Goal: Task Accomplishment & Management: Manage account settings

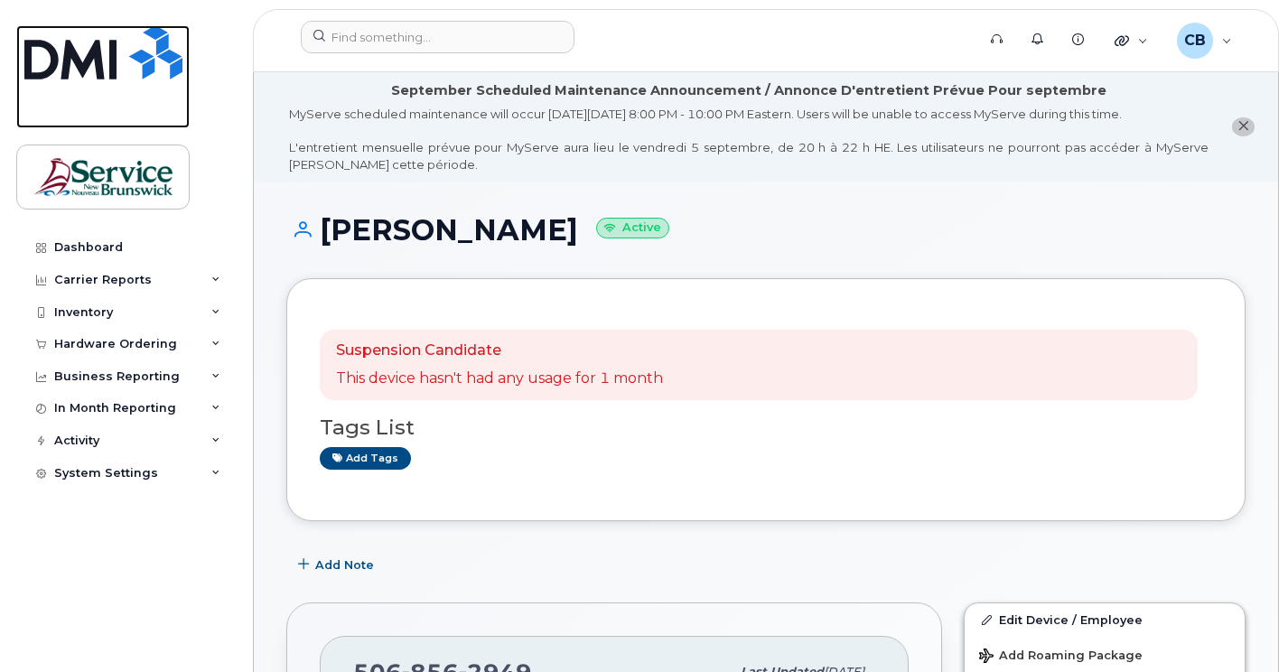
click at [67, 68] on img at bounding box center [103, 52] width 158 height 54
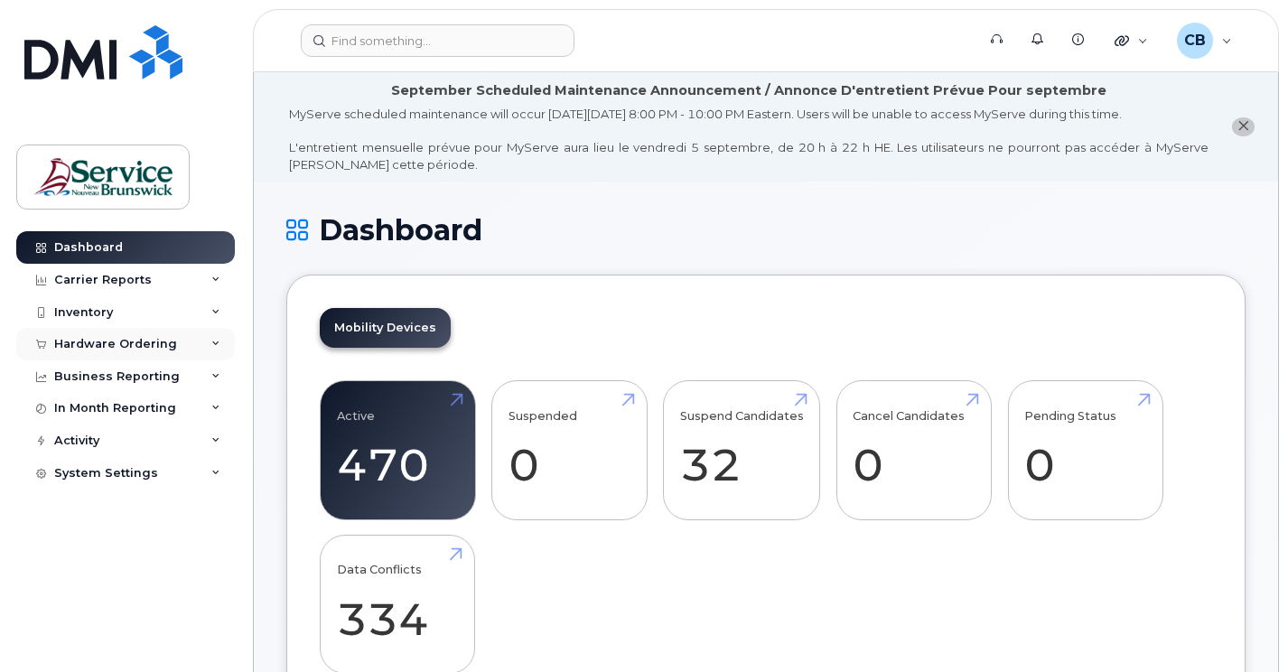
click at [128, 350] on div "Hardware Ordering" at bounding box center [115, 344] width 123 height 14
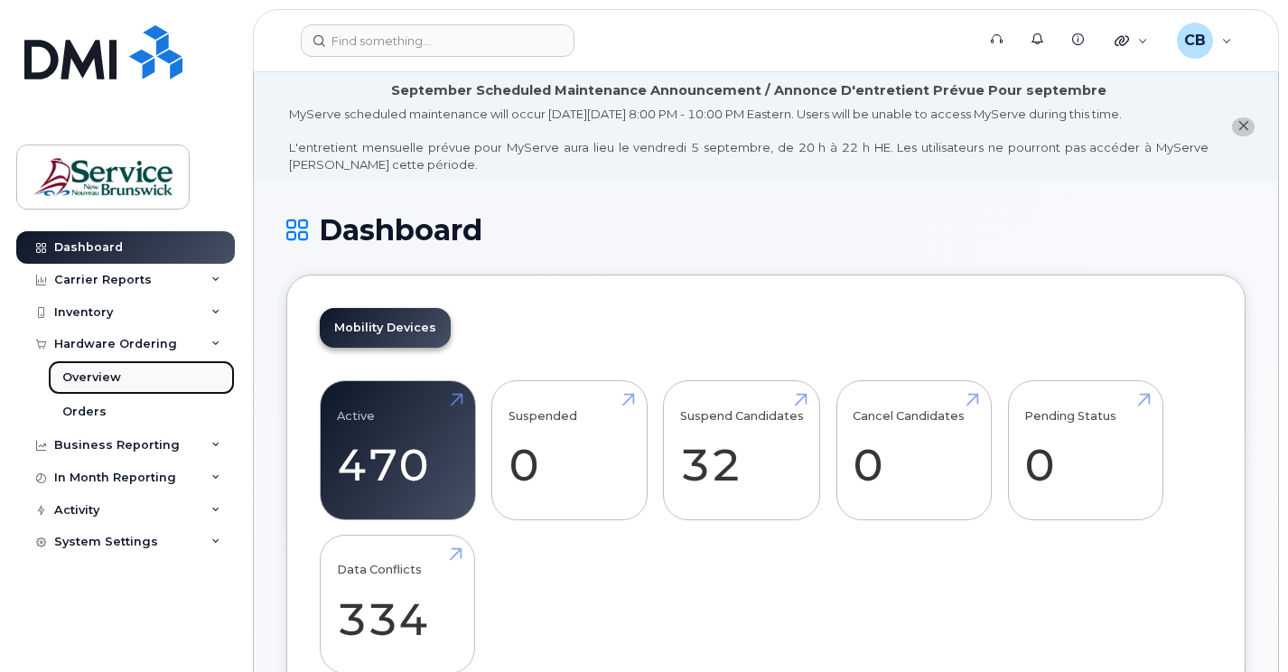
click at [100, 376] on div "Overview" at bounding box center [91, 377] width 59 height 16
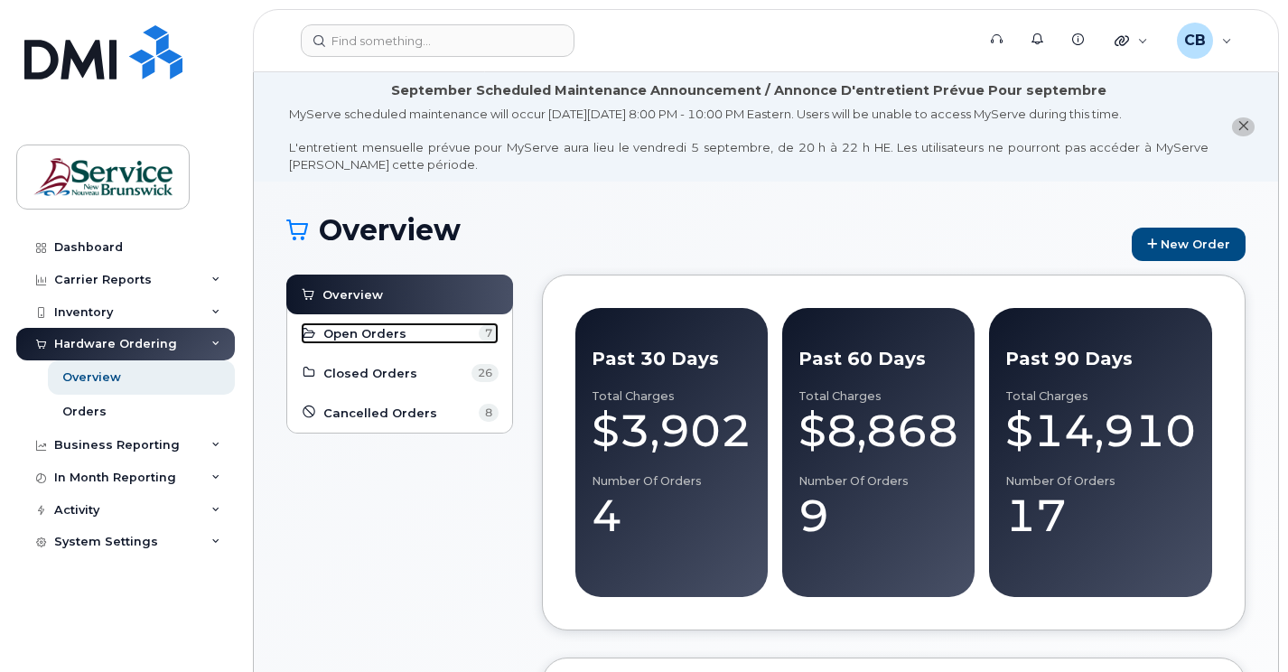
click at [369, 338] on span "Open Orders" at bounding box center [364, 333] width 83 height 17
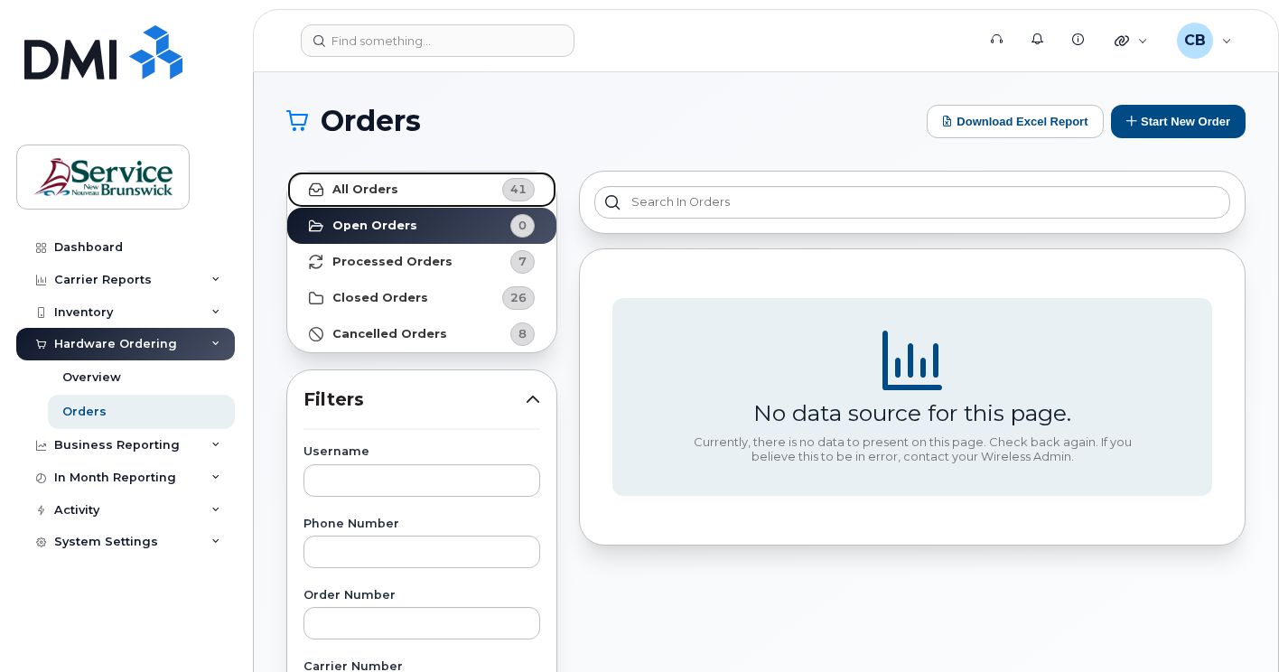
click at [354, 192] on strong "All Orders" at bounding box center [365, 189] width 66 height 14
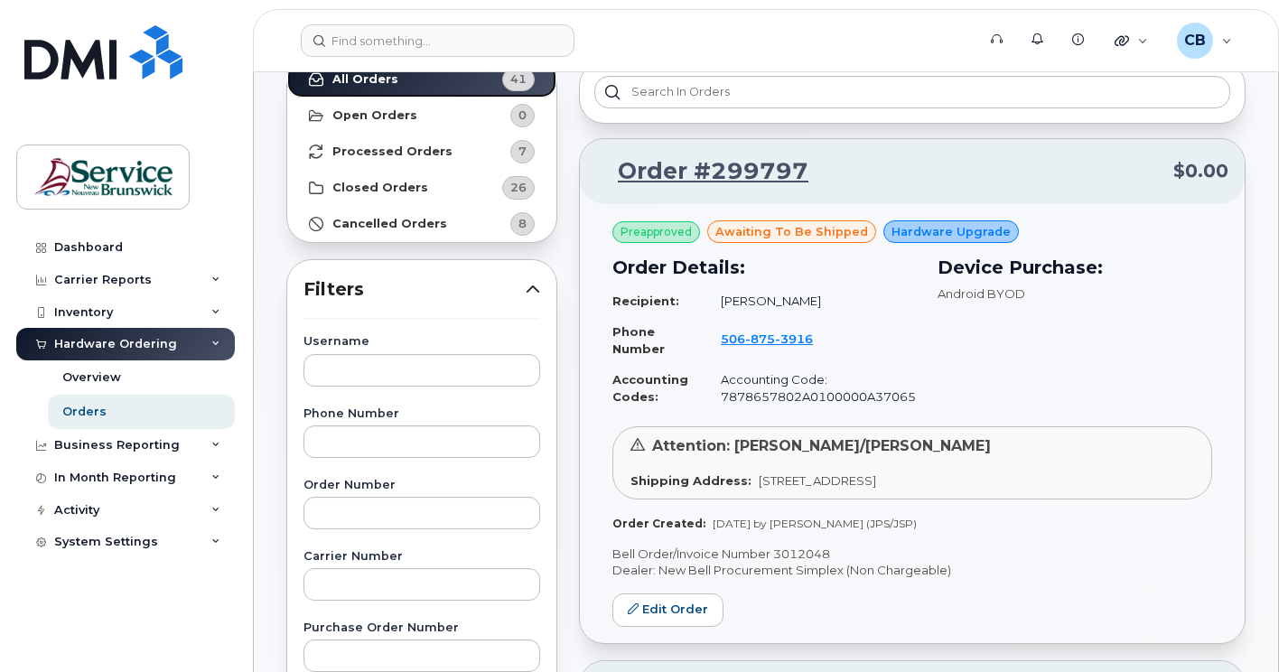
scroll to position [271, 0]
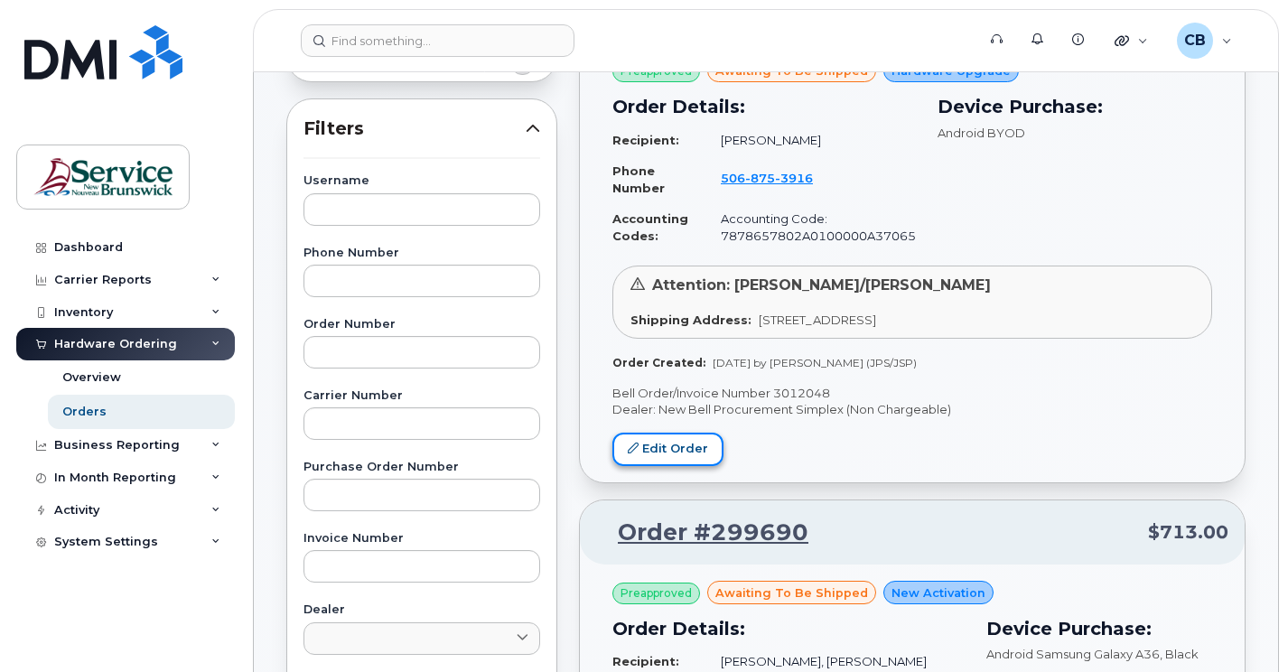
click at [706, 448] on link "Edit Order" at bounding box center [667, 449] width 111 height 33
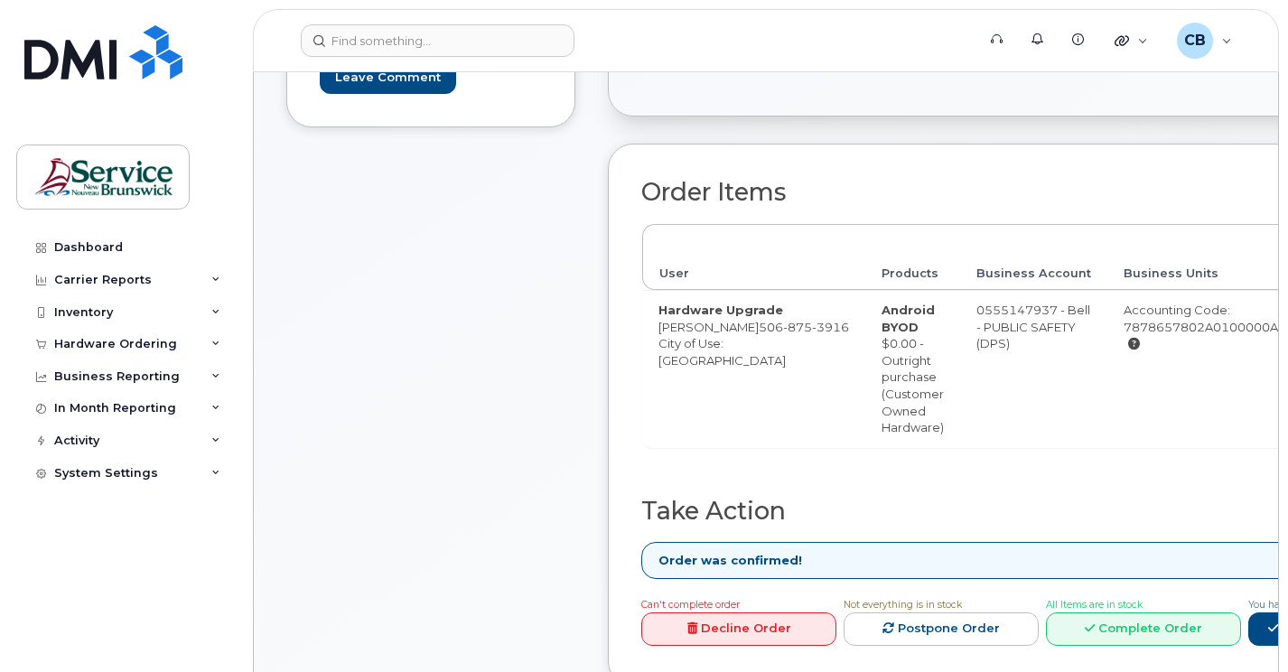
scroll to position [632, 0]
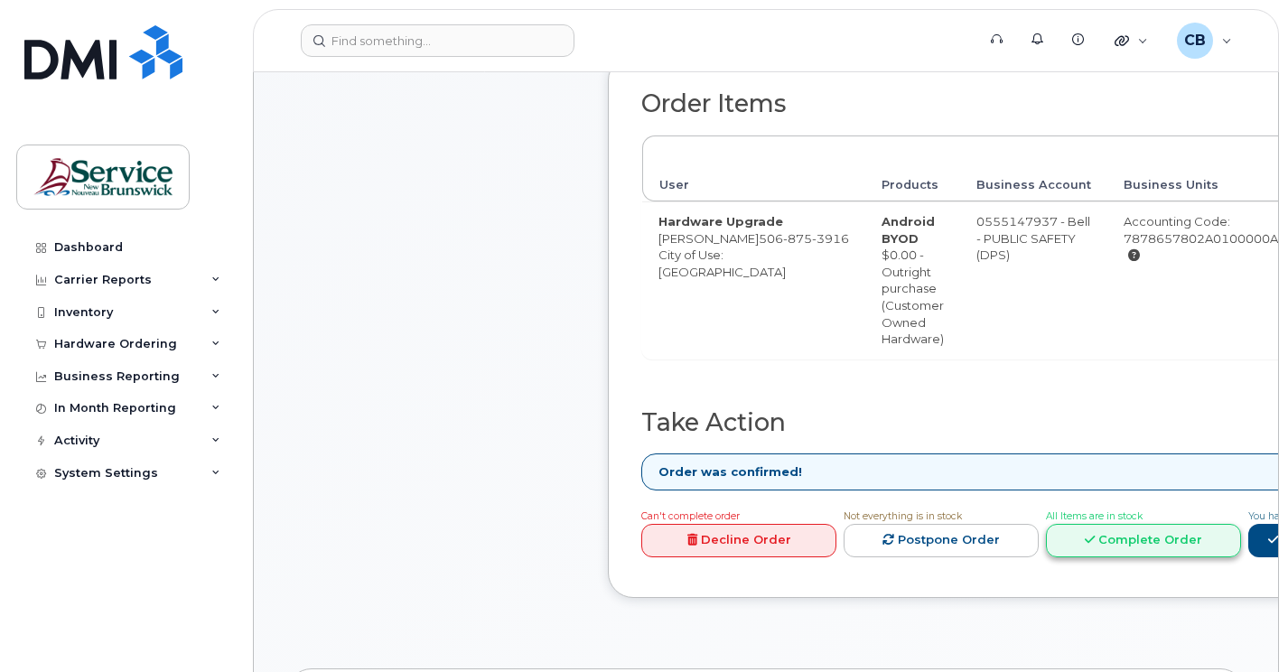
click at [1094, 554] on link "Complete Order" at bounding box center [1143, 540] width 195 height 33
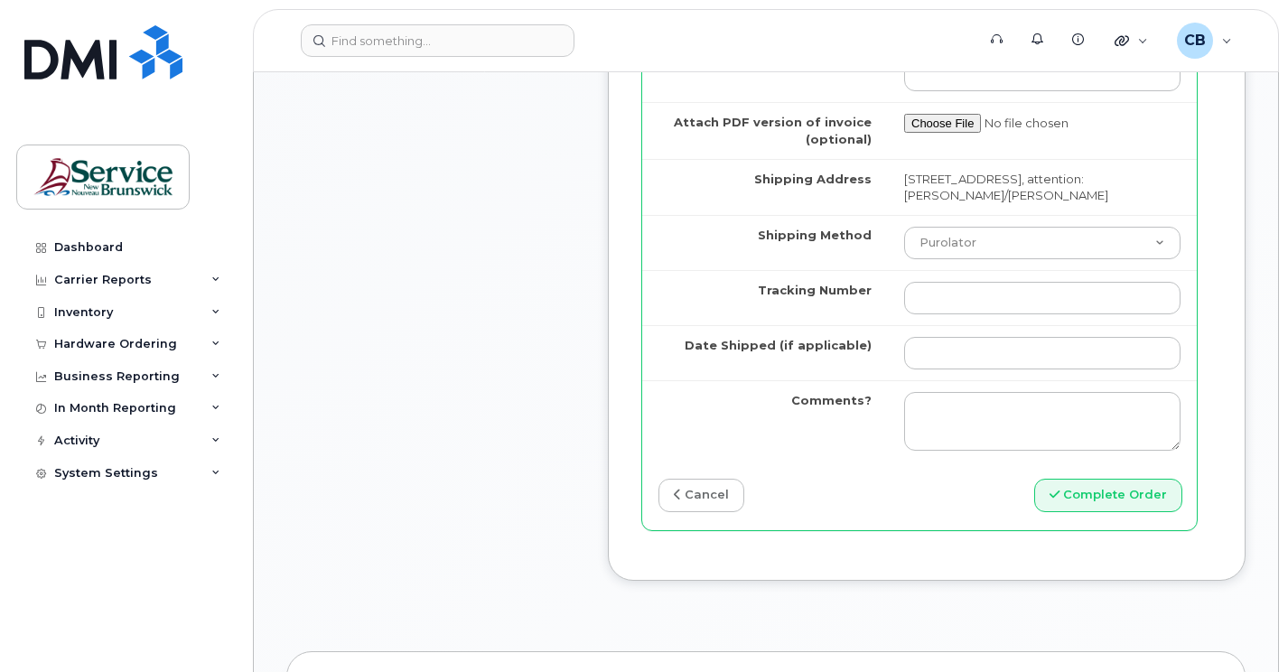
scroll to position [1716, 0]
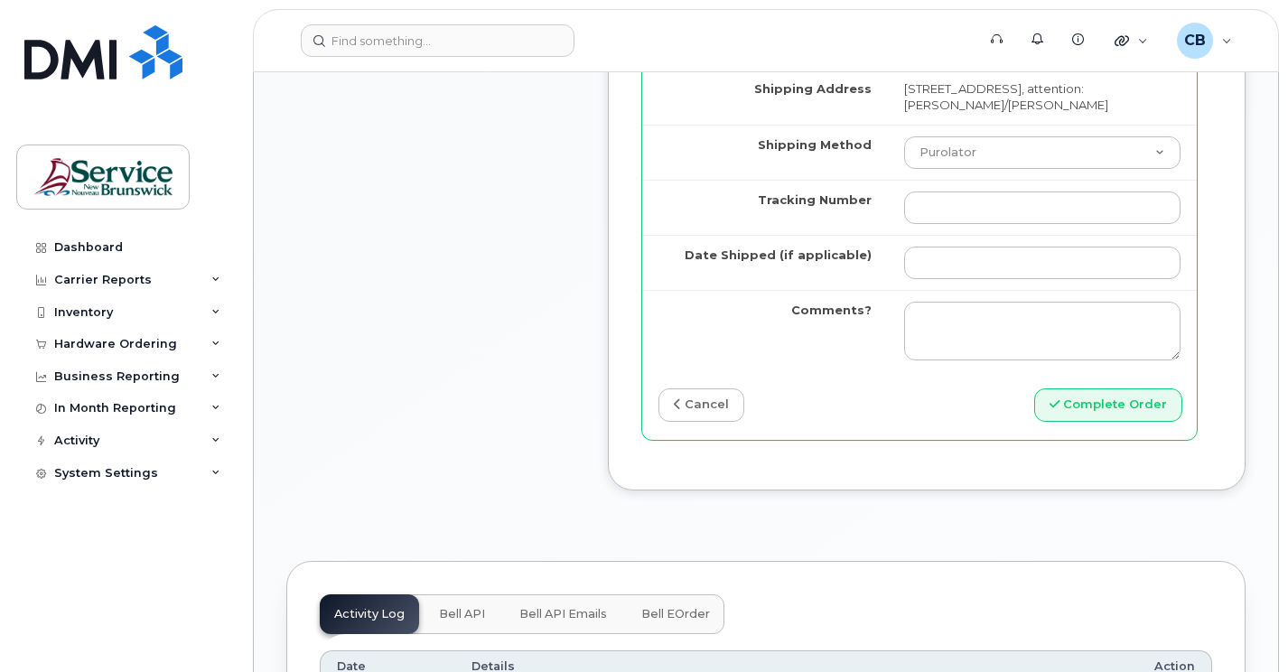
click at [744, 422] on link "cancel" at bounding box center [701, 404] width 86 height 33
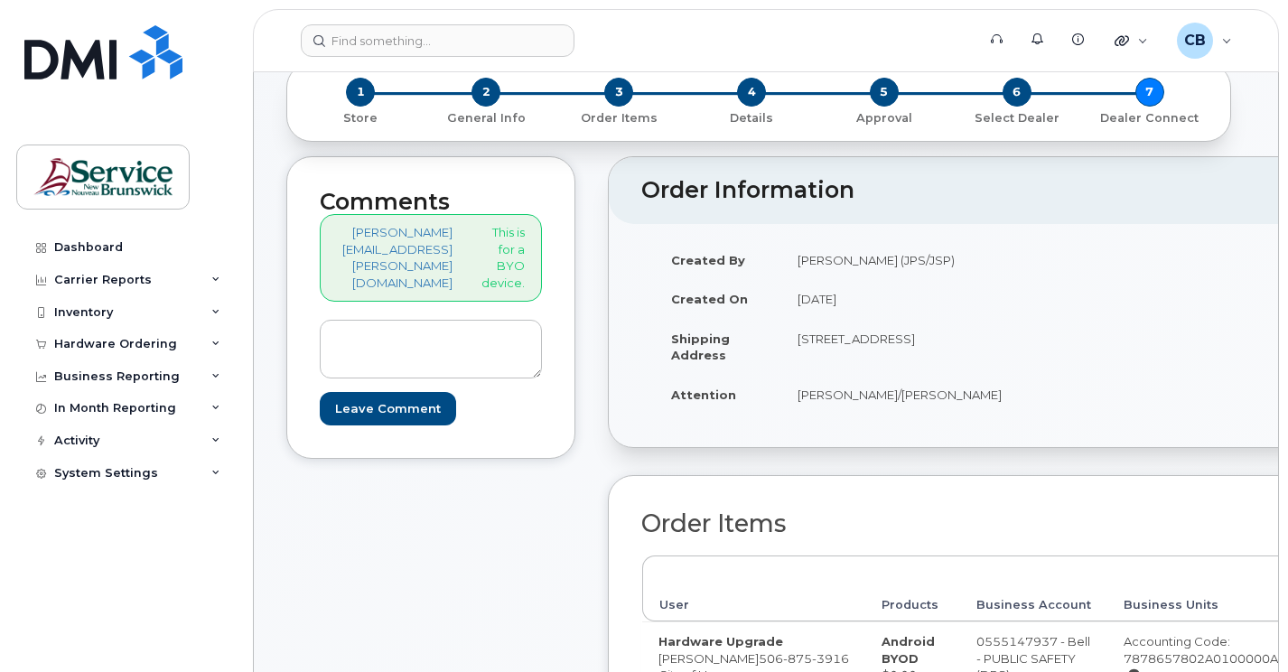
scroll to position [181, 0]
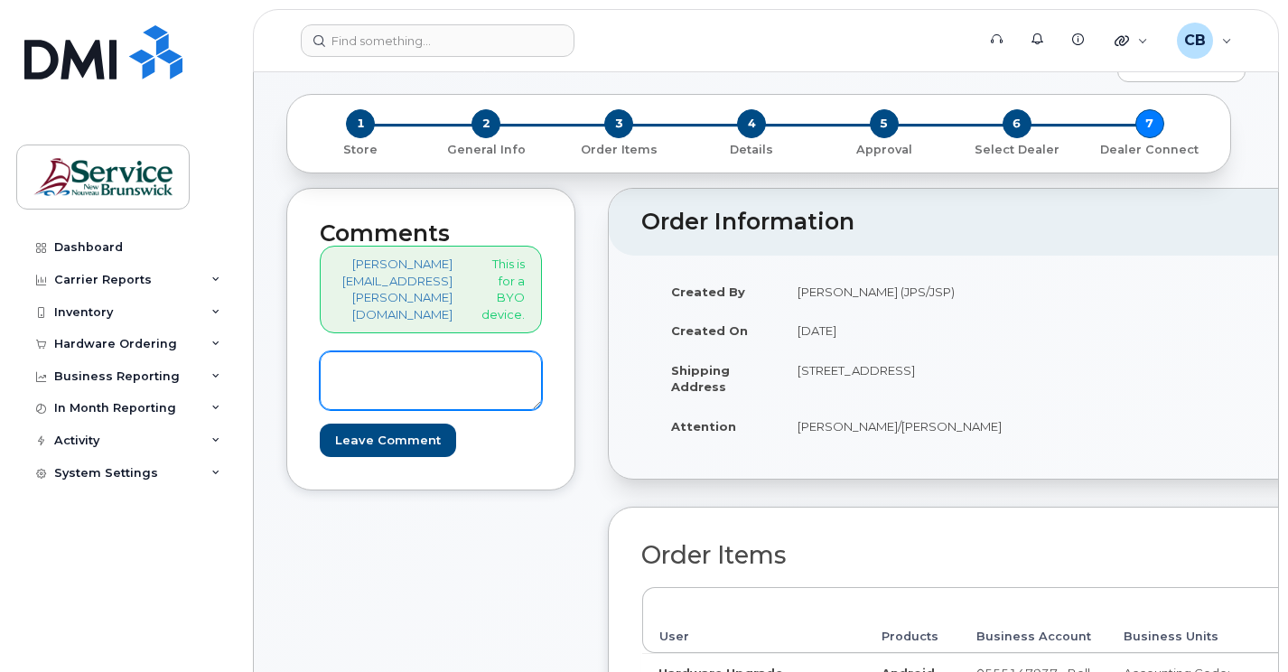
click at [327, 359] on textarea at bounding box center [431, 381] width 222 height 60
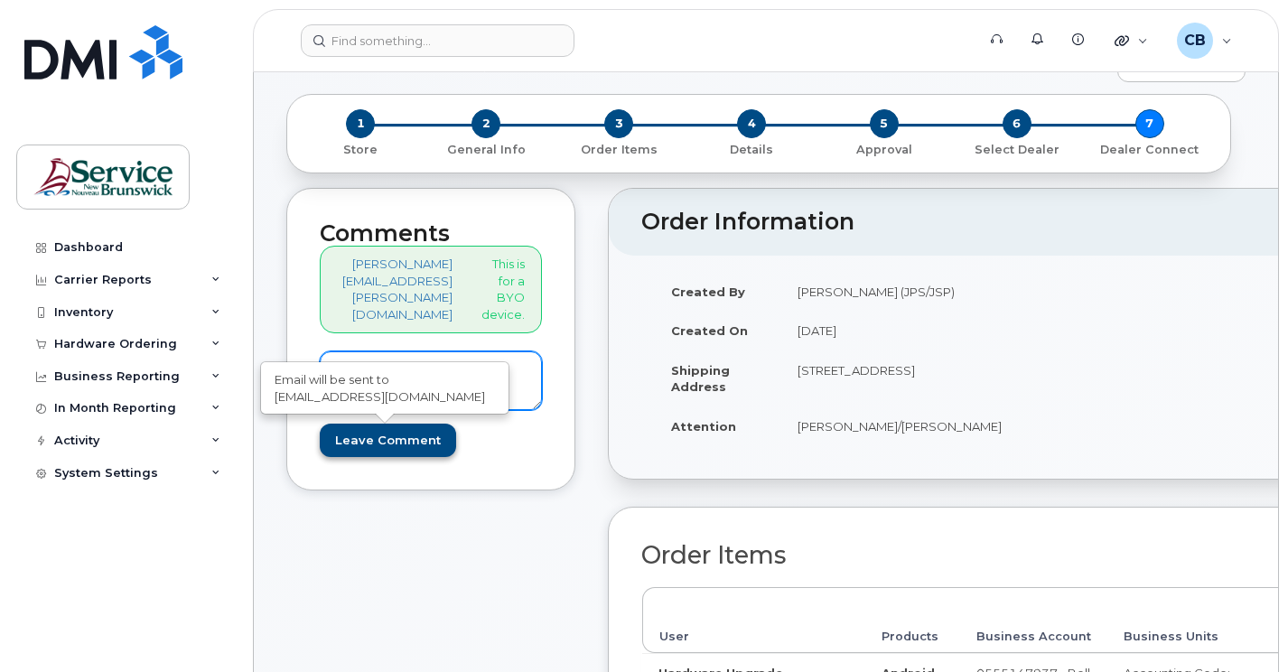
type textarea "Need to cancel."
click at [346, 443] on input "Leave Comment" at bounding box center [388, 440] width 136 height 33
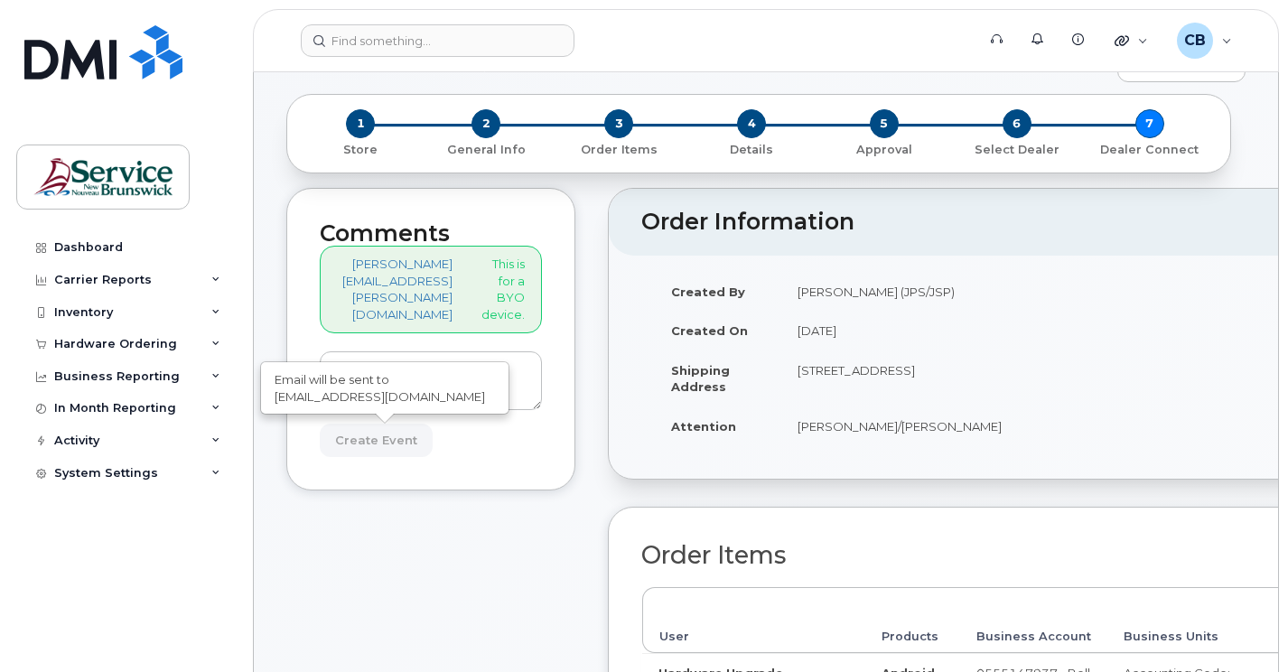
type input "Create Event"
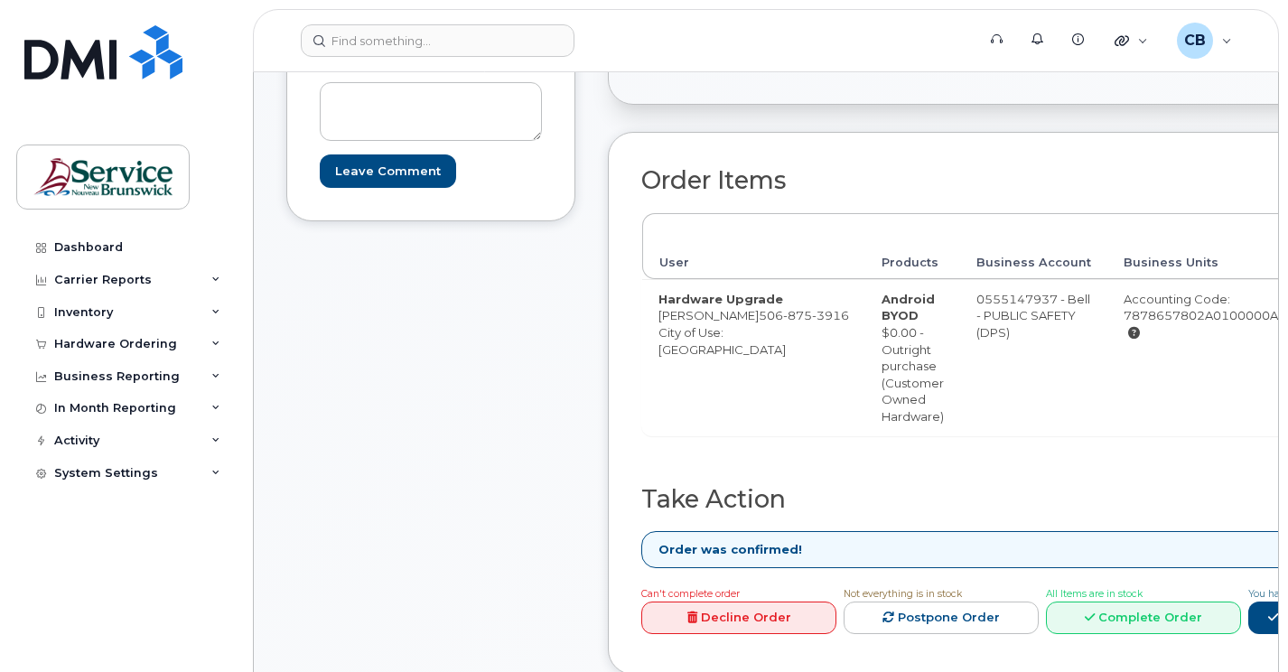
scroll to position [723, 0]
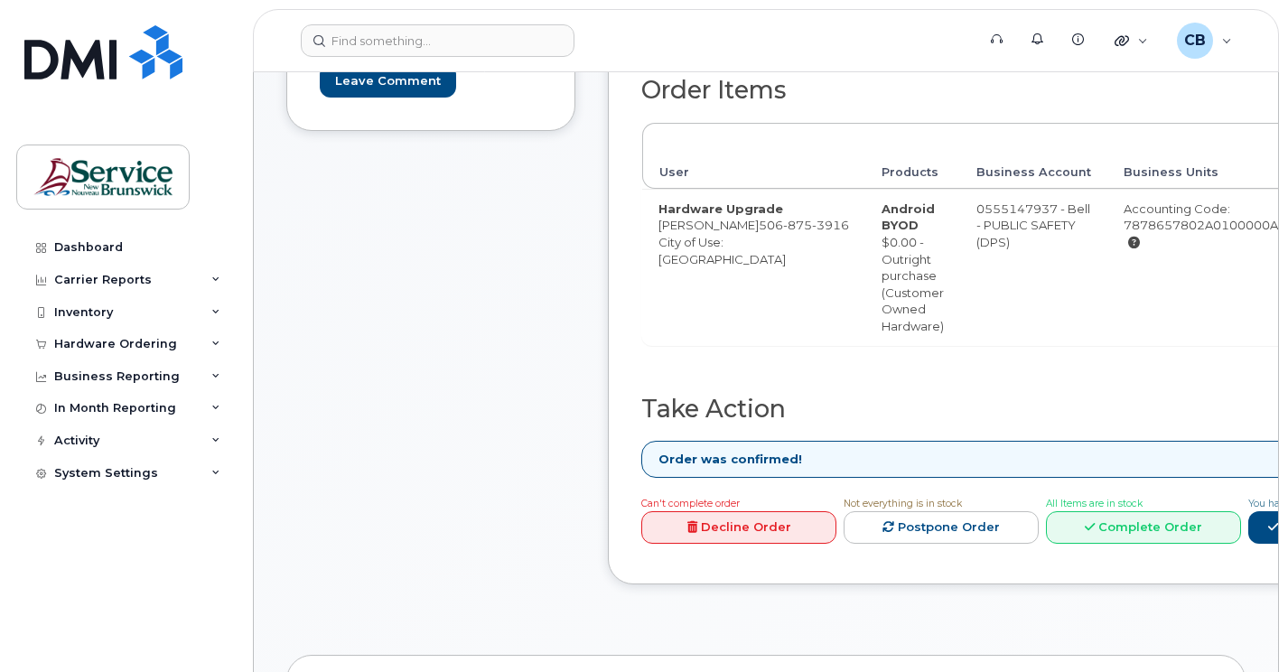
click at [812, 545] on link "Decline Order" at bounding box center [738, 527] width 195 height 33
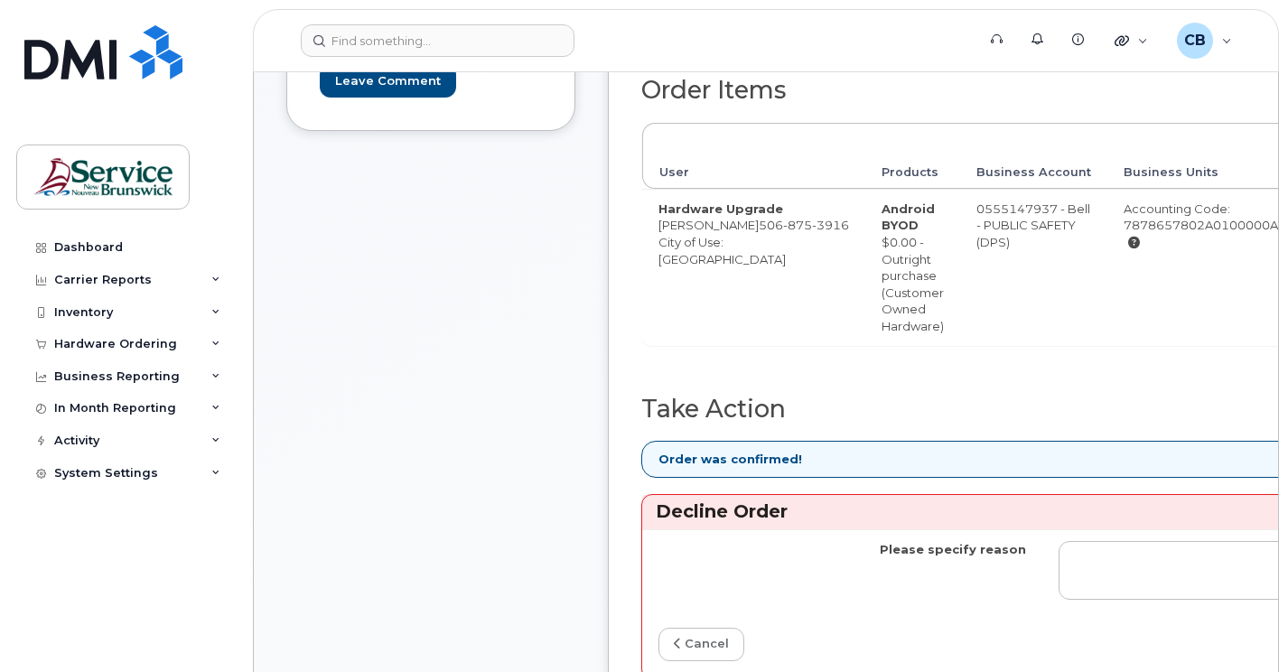
scroll to position [813, 0]
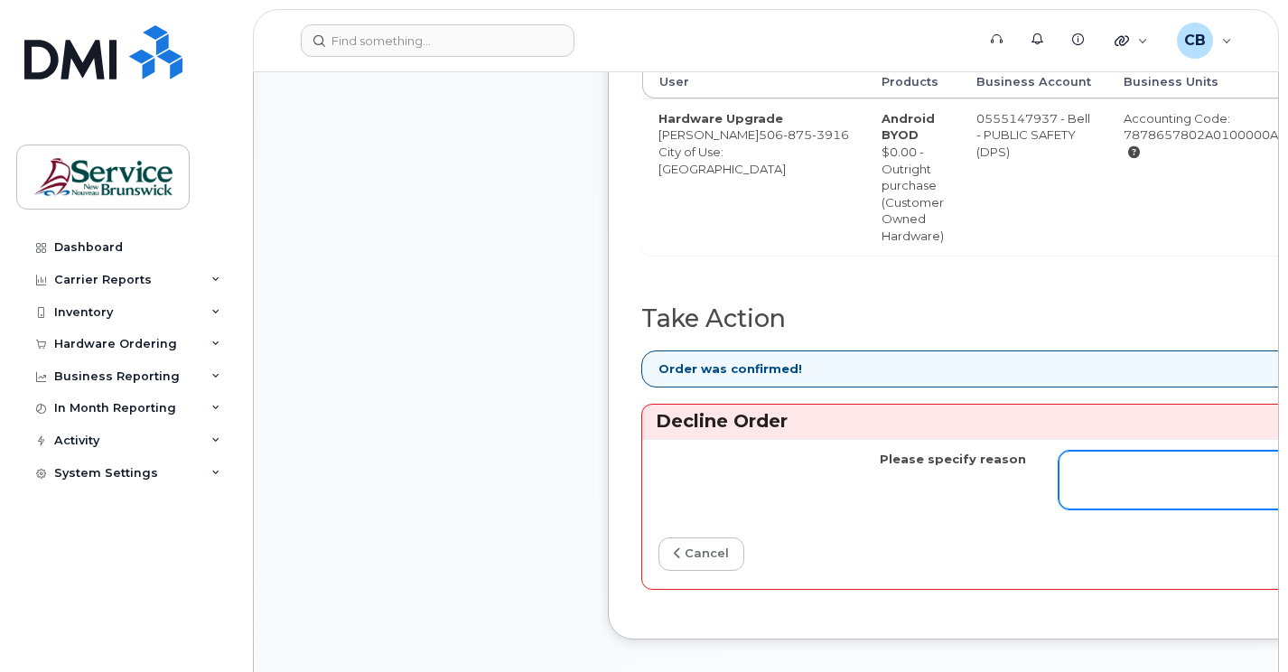
click at [1066, 479] on textarea "Please specify reason" at bounding box center [1242, 481] width 368 height 60
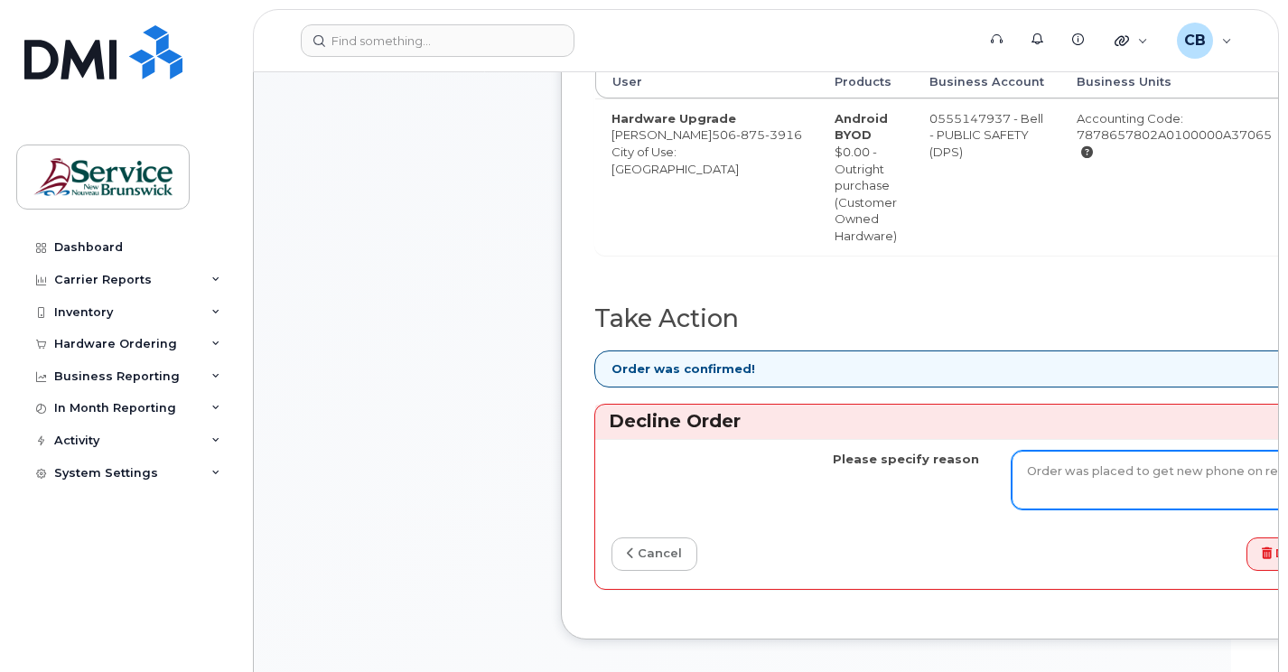
scroll to position [0, 55]
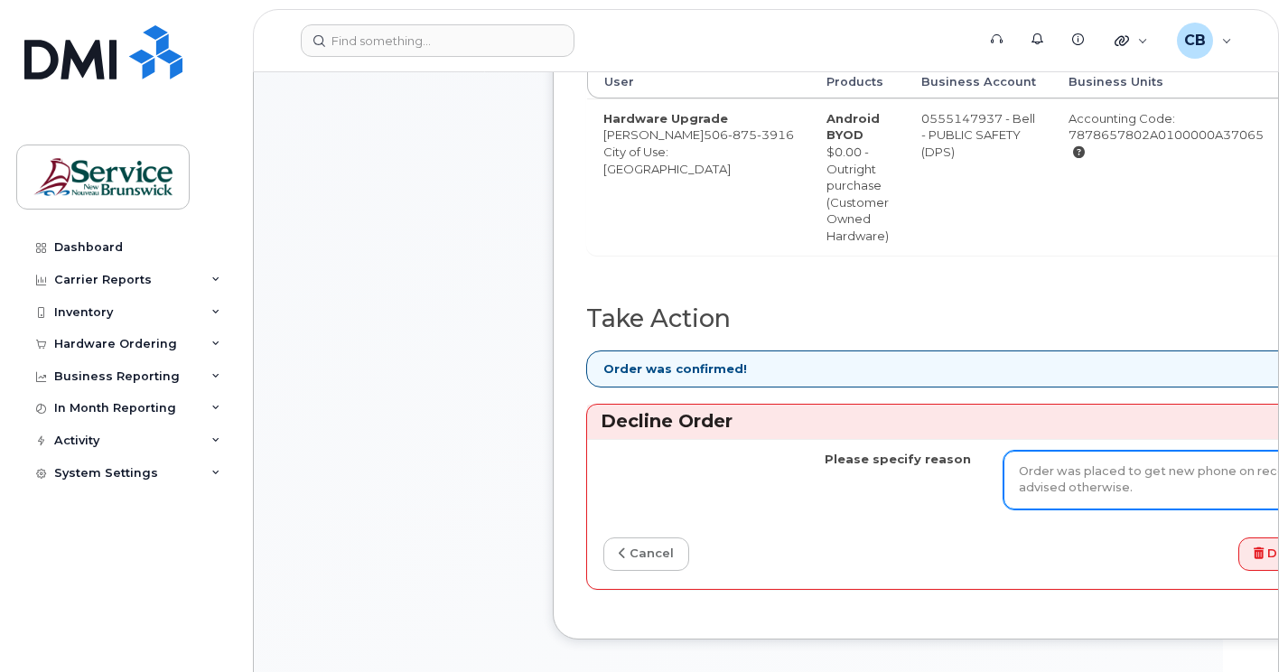
type textarea "Order was placed to get new phone on record but was advised otherwise."
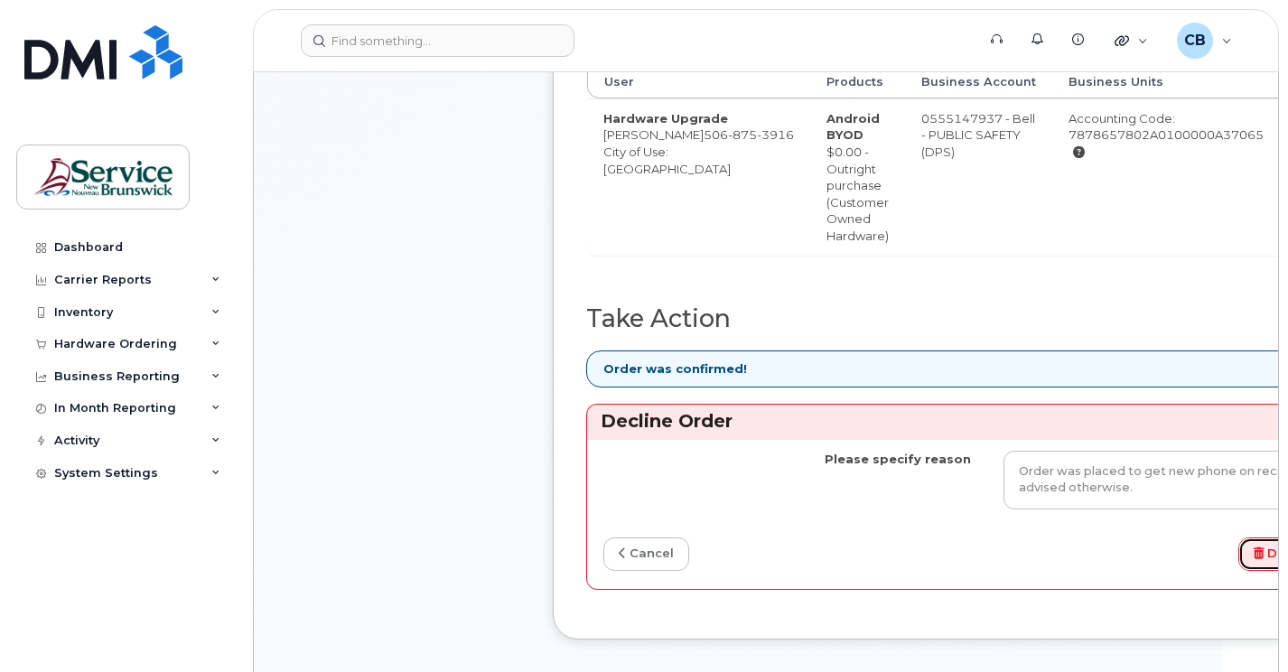
click at [1238, 571] on button "Decline Order" at bounding box center [1305, 553] width 135 height 33
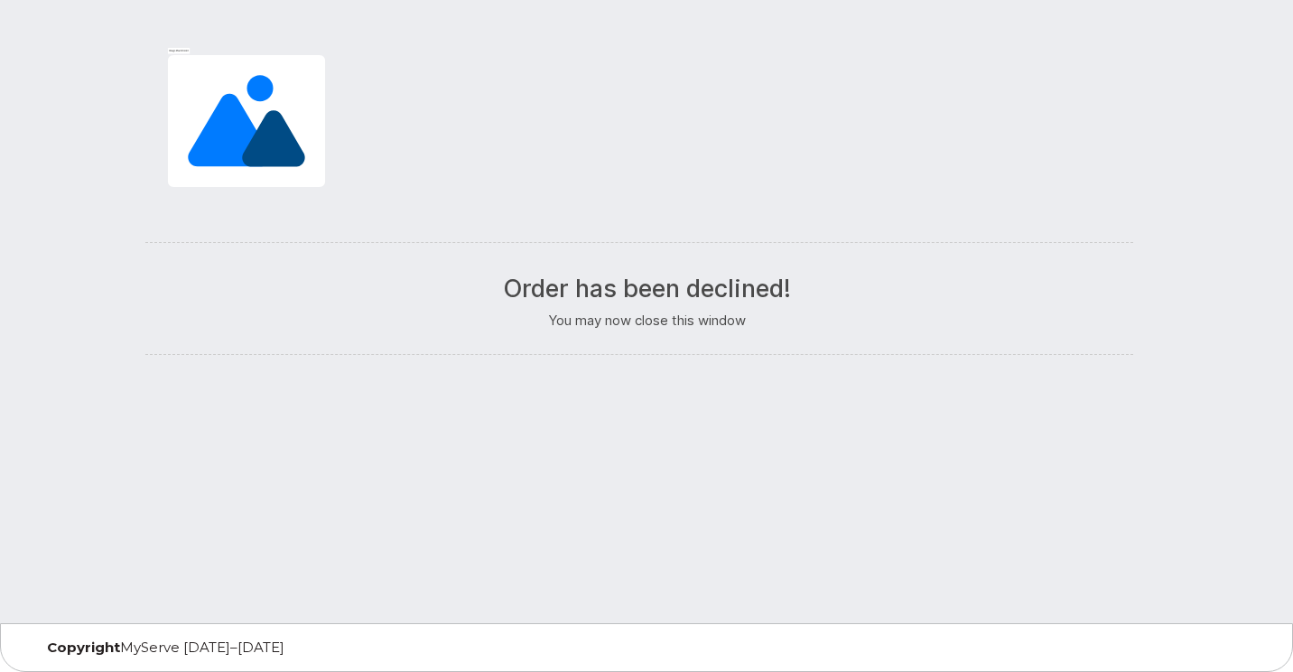
click at [810, 138] on div at bounding box center [647, 128] width 1030 height 191
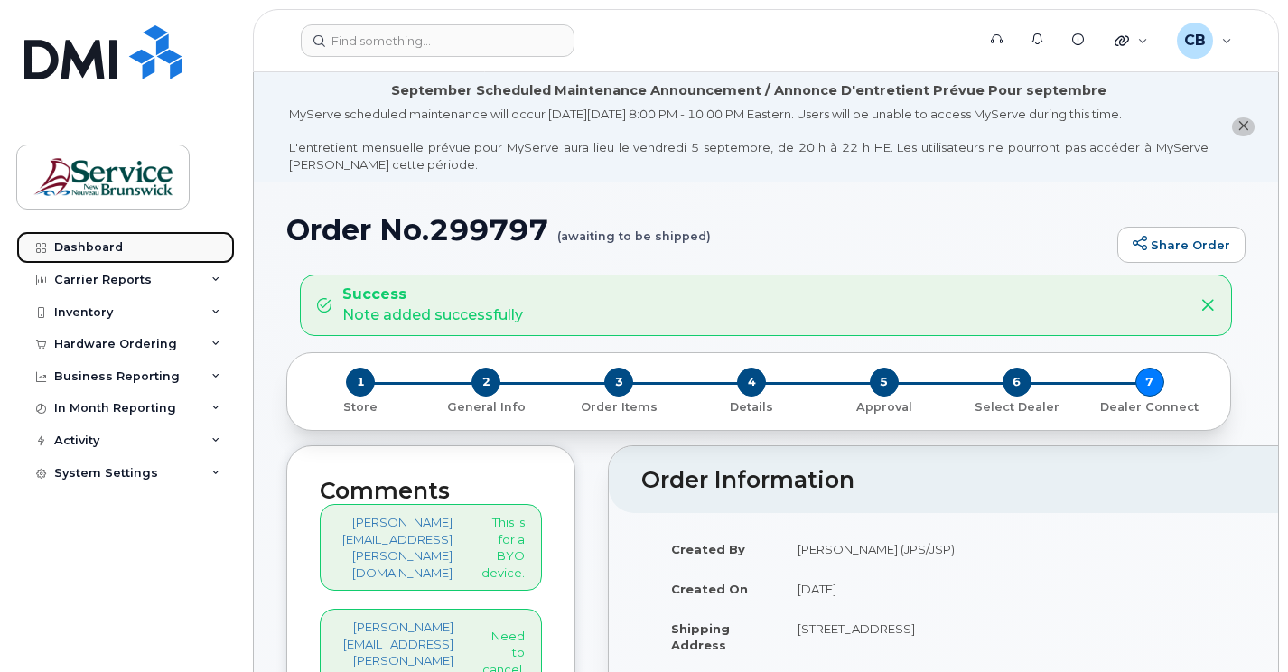
click at [106, 246] on div "Dashboard" at bounding box center [88, 247] width 69 height 14
